Goal: Task Accomplishment & Management: Use online tool/utility

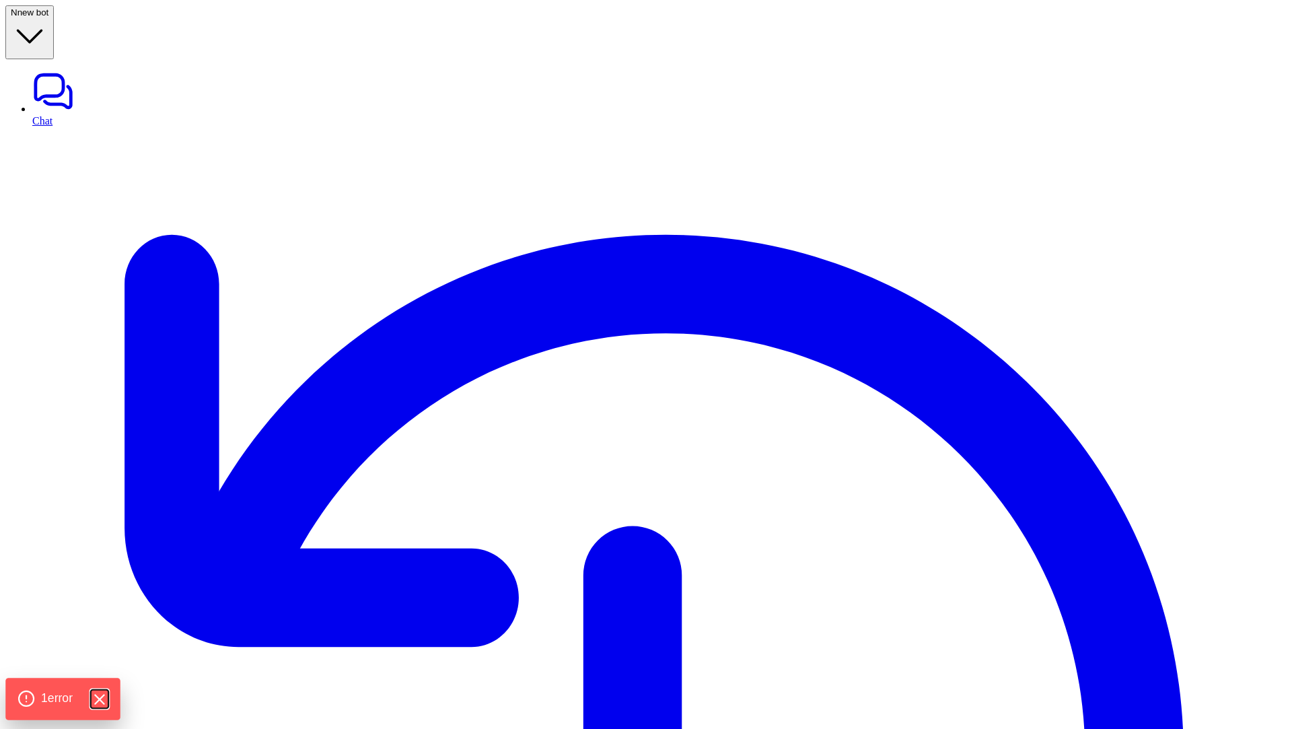
click at [101, 693] on icon "Hide Errors" at bounding box center [98, 699] width 17 height 17
type textarea "**********"
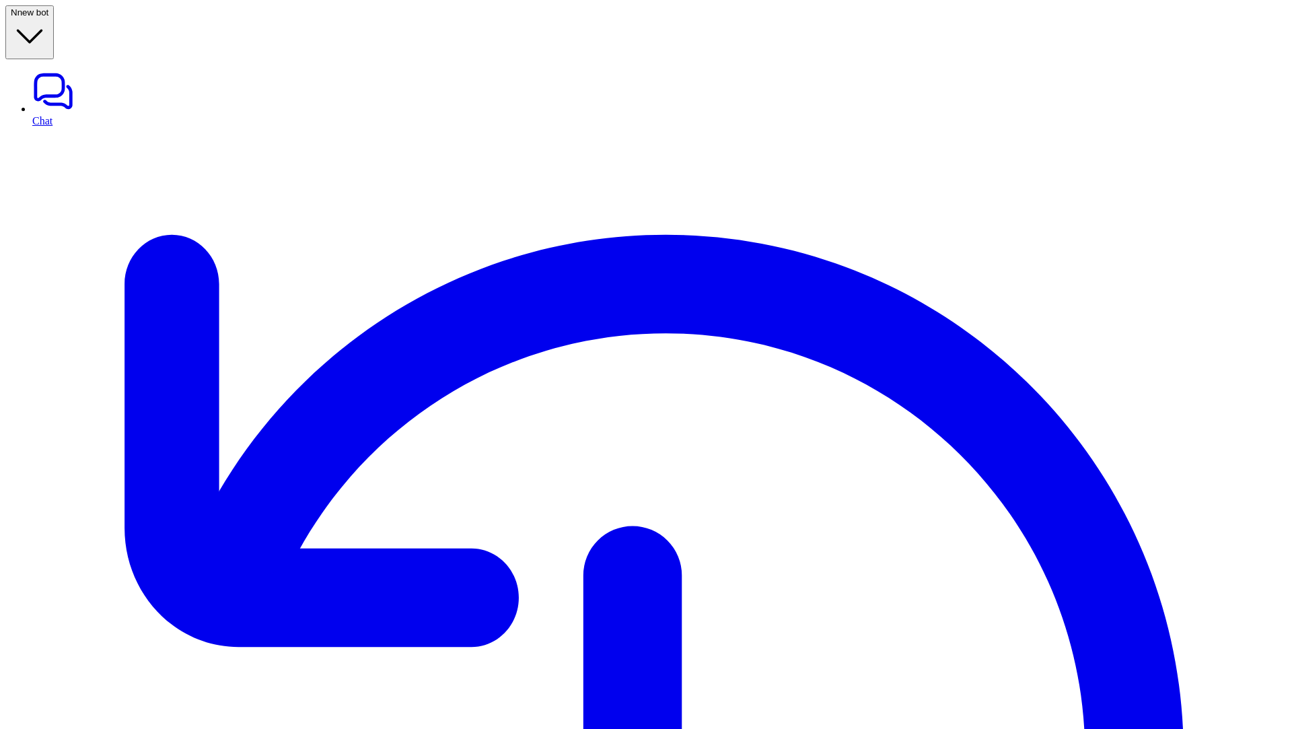
drag, startPoint x: 1139, startPoint y: 167, endPoint x: 1191, endPoint y: 183, distance: 54.9
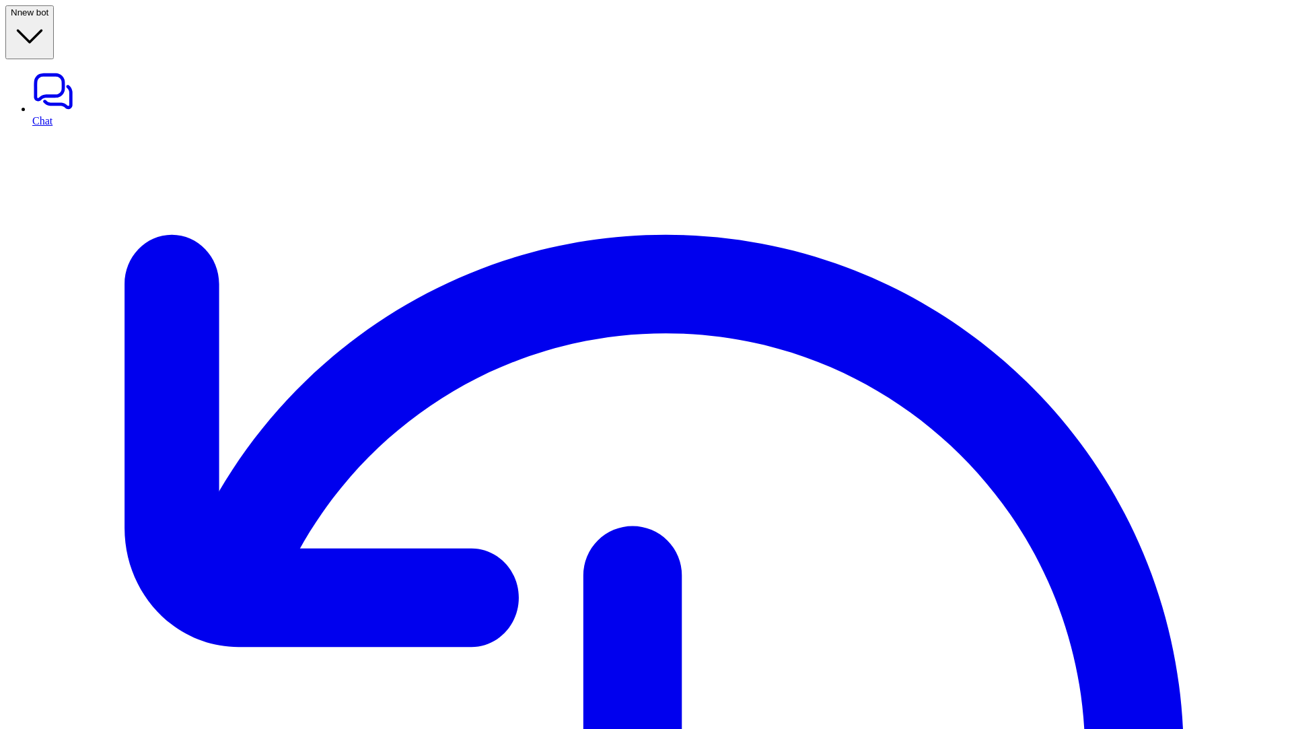
drag, startPoint x: 1153, startPoint y: 171, endPoint x: 1189, endPoint y: 181, distance: 37.7
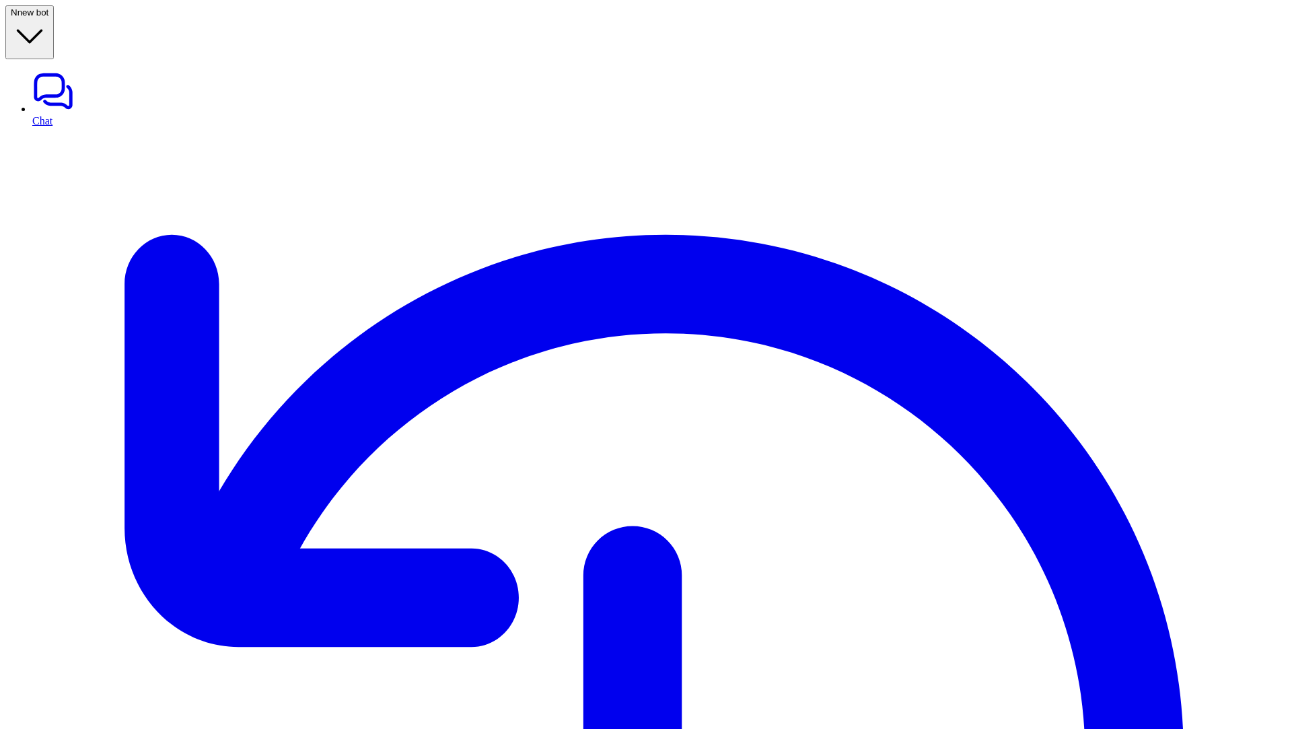
drag, startPoint x: 988, startPoint y: 145, endPoint x: 1089, endPoint y: 145, distance: 101.0
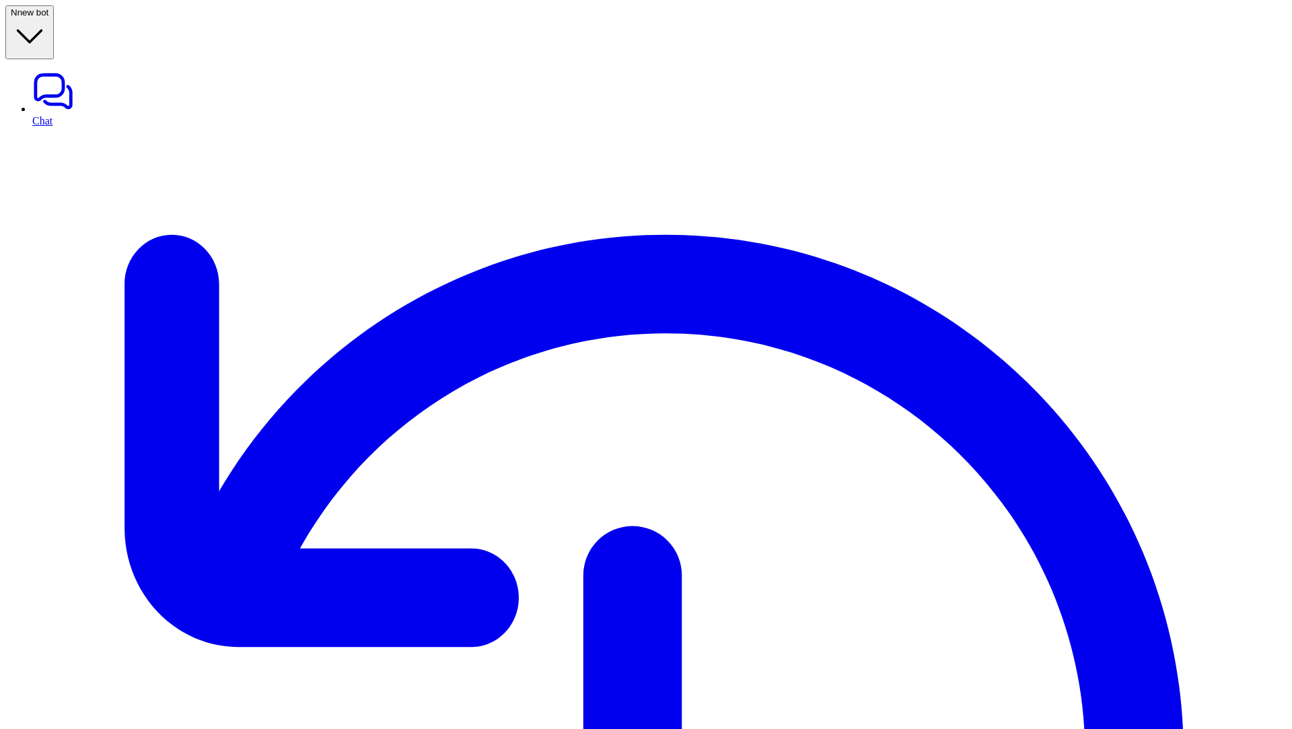
click at [55, 70] on link "Chat" at bounding box center [659, 98] width 1255 height 57
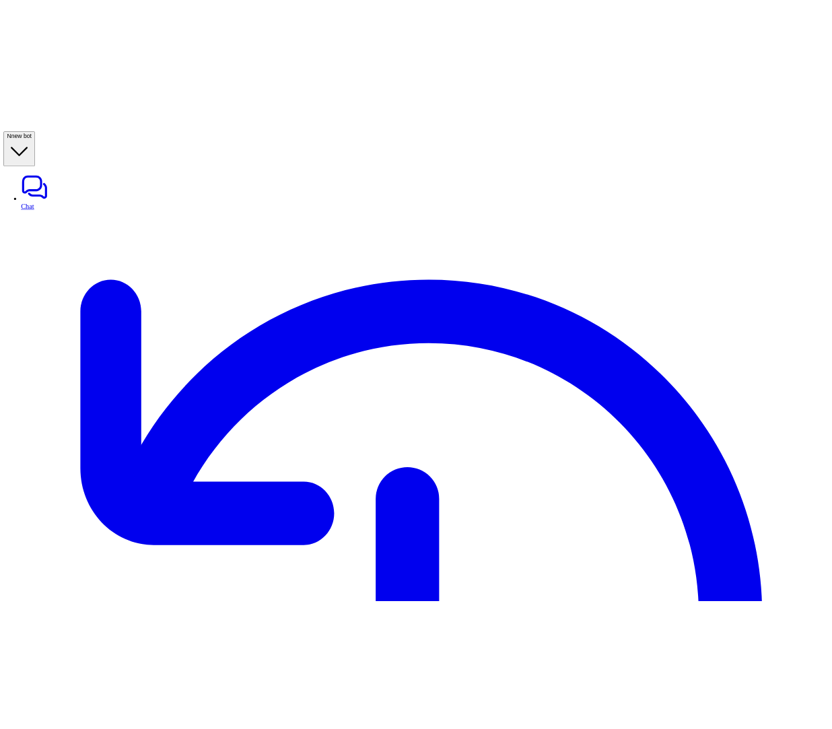
scroll to position [16, 0]
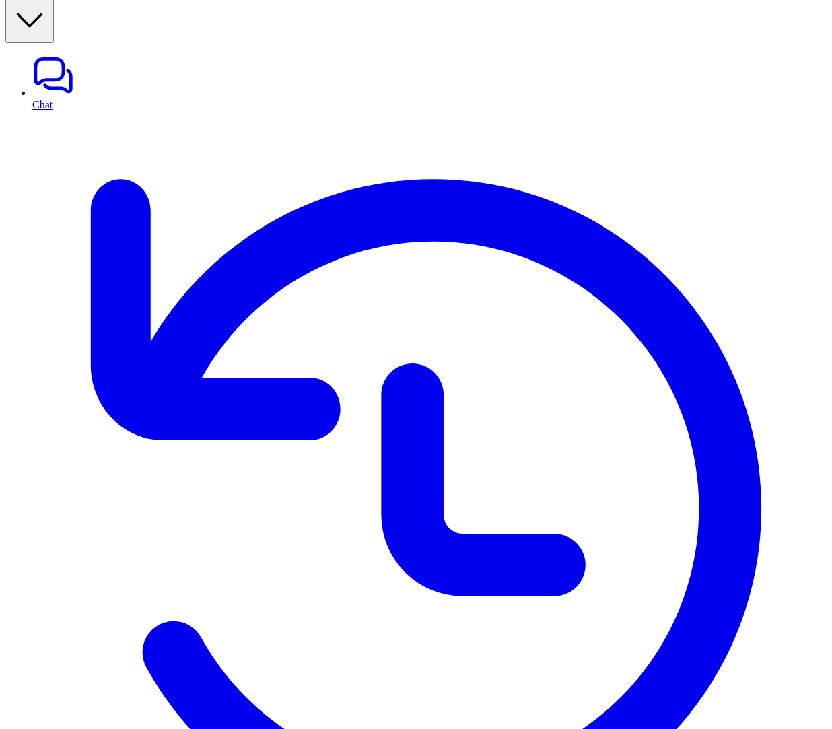
copy div "Click here to correct this response. You'll be able to chat with the AI and gui…"
